Goal: Task Accomplishment & Management: Complete application form

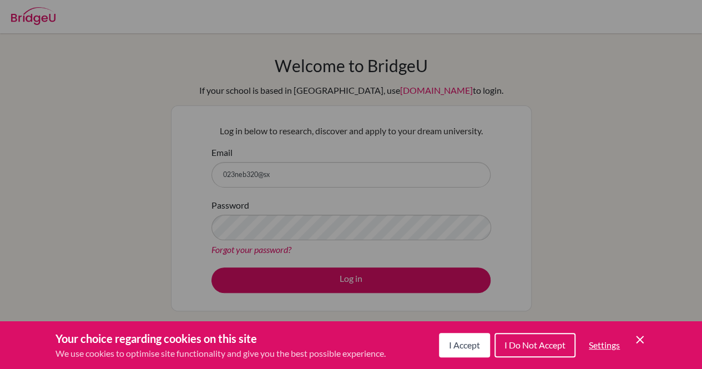
click at [451, 336] on button "I Accept" at bounding box center [464, 345] width 51 height 24
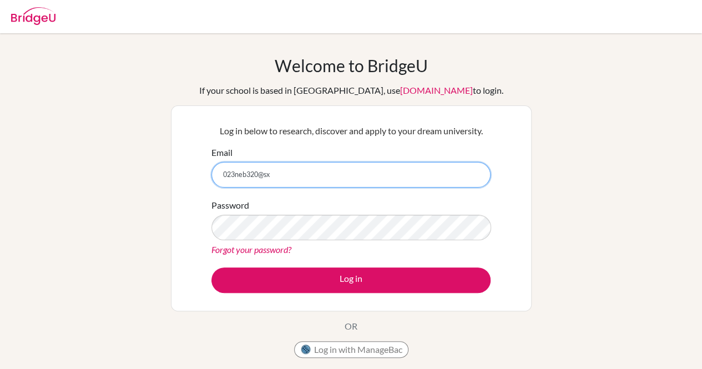
click at [326, 175] on input "023neb320@sx" at bounding box center [350, 175] width 279 height 26
type input "[EMAIL_ADDRESS][DOMAIN_NAME]"
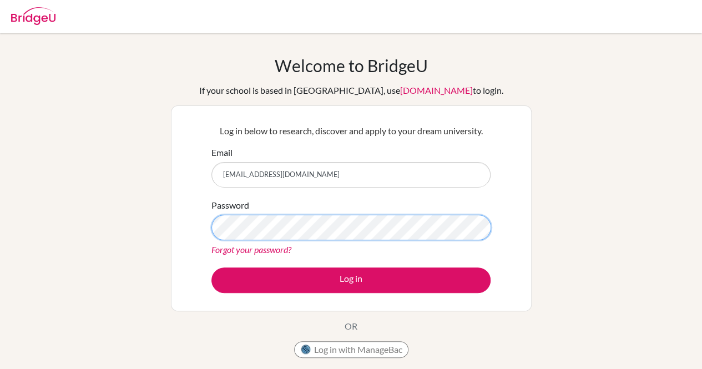
click at [211, 267] on button "Log in" at bounding box center [350, 280] width 279 height 26
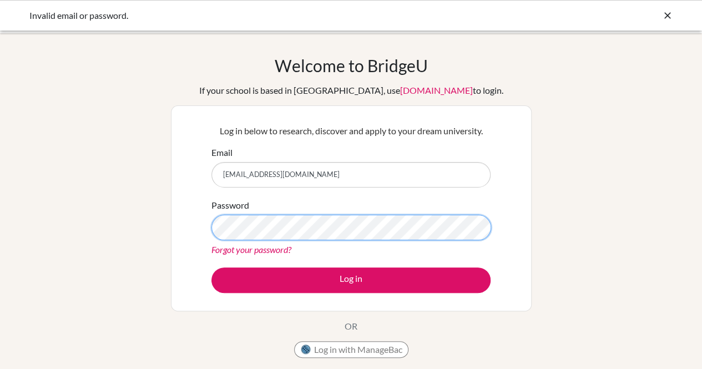
click at [211, 267] on button "Log in" at bounding box center [350, 280] width 279 height 26
